Goal: Transaction & Acquisition: Purchase product/service

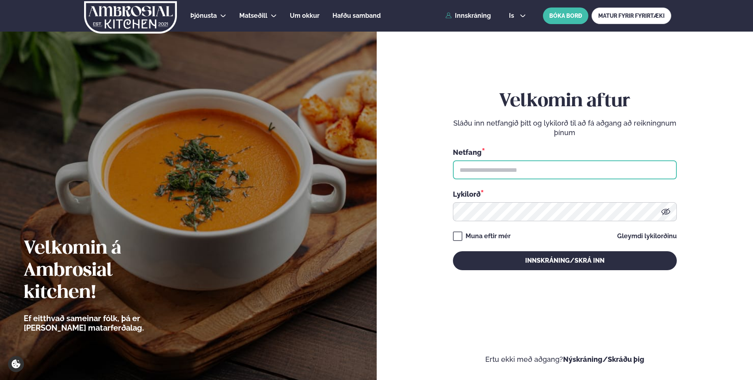
click at [502, 168] on input "text" at bounding box center [565, 169] width 224 height 19
type input "**********"
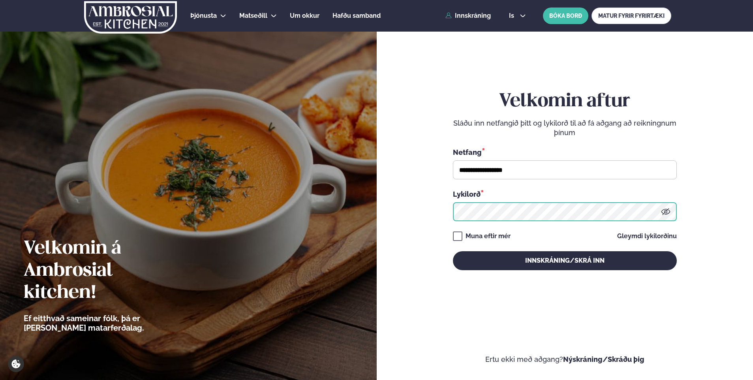
click at [453, 251] on button "Innskráning/Skrá inn" at bounding box center [565, 260] width 224 height 19
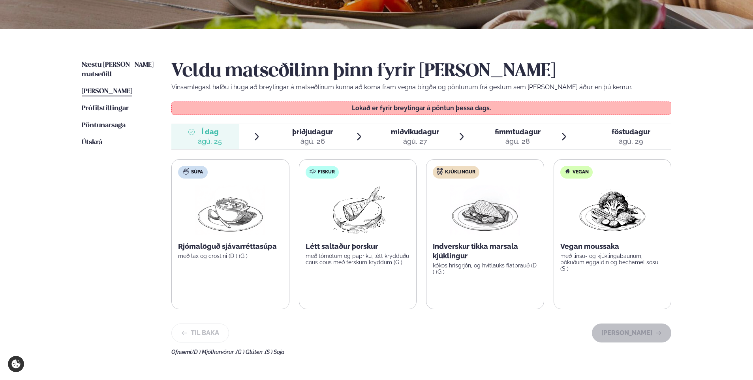
scroll to position [158, 0]
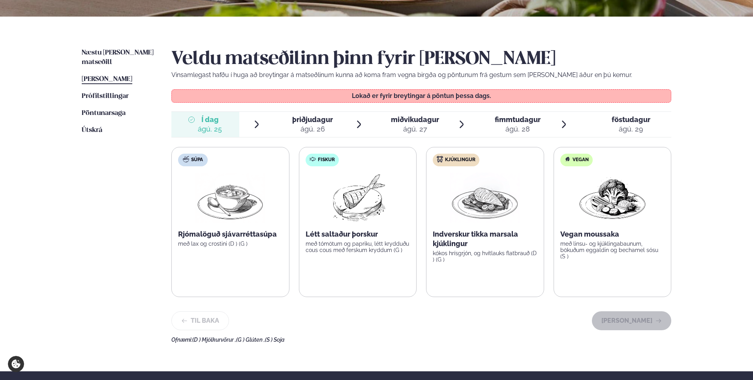
click at [312, 120] on span "þriðjudagur" at bounding box center [312, 119] width 41 height 8
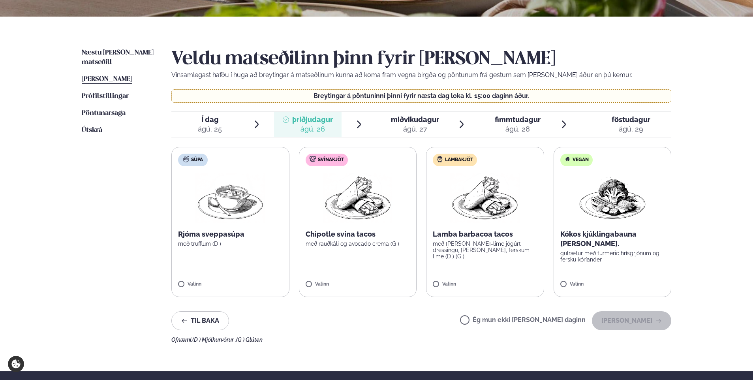
click at [474, 235] on p "Lamba barbacoa tacos" at bounding box center [485, 233] width 105 height 9
click at [636, 317] on button "[PERSON_NAME]" at bounding box center [631, 320] width 79 height 19
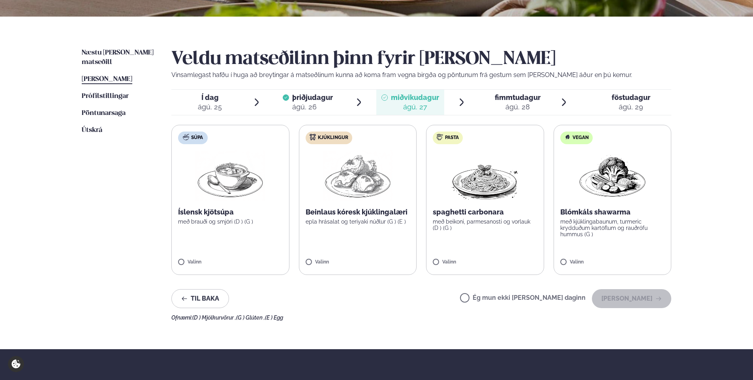
click at [359, 191] on img at bounding box center [357, 175] width 69 height 51
click at [638, 294] on button "[PERSON_NAME]" at bounding box center [631, 298] width 79 height 19
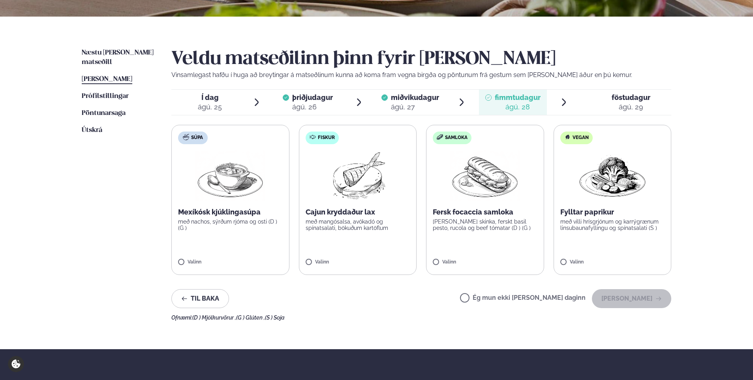
click at [355, 212] on p "Cajun kryddaður lax" at bounding box center [357, 211] width 105 height 9
click at [641, 293] on button "[PERSON_NAME]" at bounding box center [631, 298] width 79 height 19
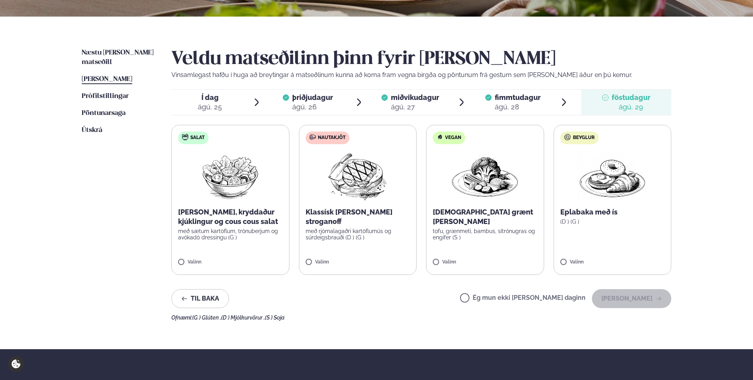
click at [359, 165] on img at bounding box center [357, 175] width 70 height 51
click at [647, 299] on button "[PERSON_NAME]" at bounding box center [631, 298] width 79 height 19
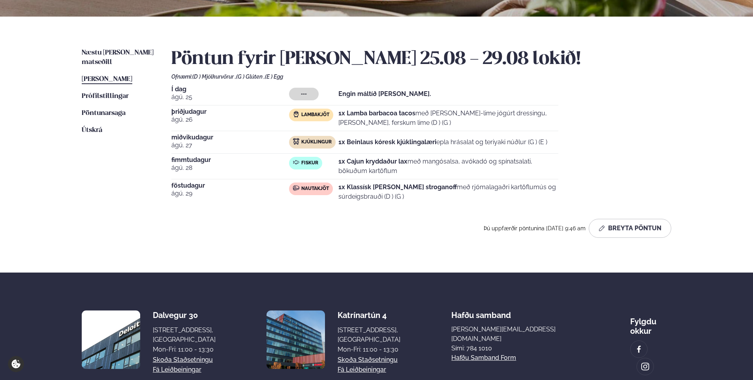
click at [657, 81] on div "Pöntun fyrir [PERSON_NAME] 25.08 - 29.08 lokið! Ofnæmi: (D ) Mjólkurvörur , (G …" at bounding box center [421, 142] width 500 height 189
